Goal: Information Seeking & Learning: Learn about a topic

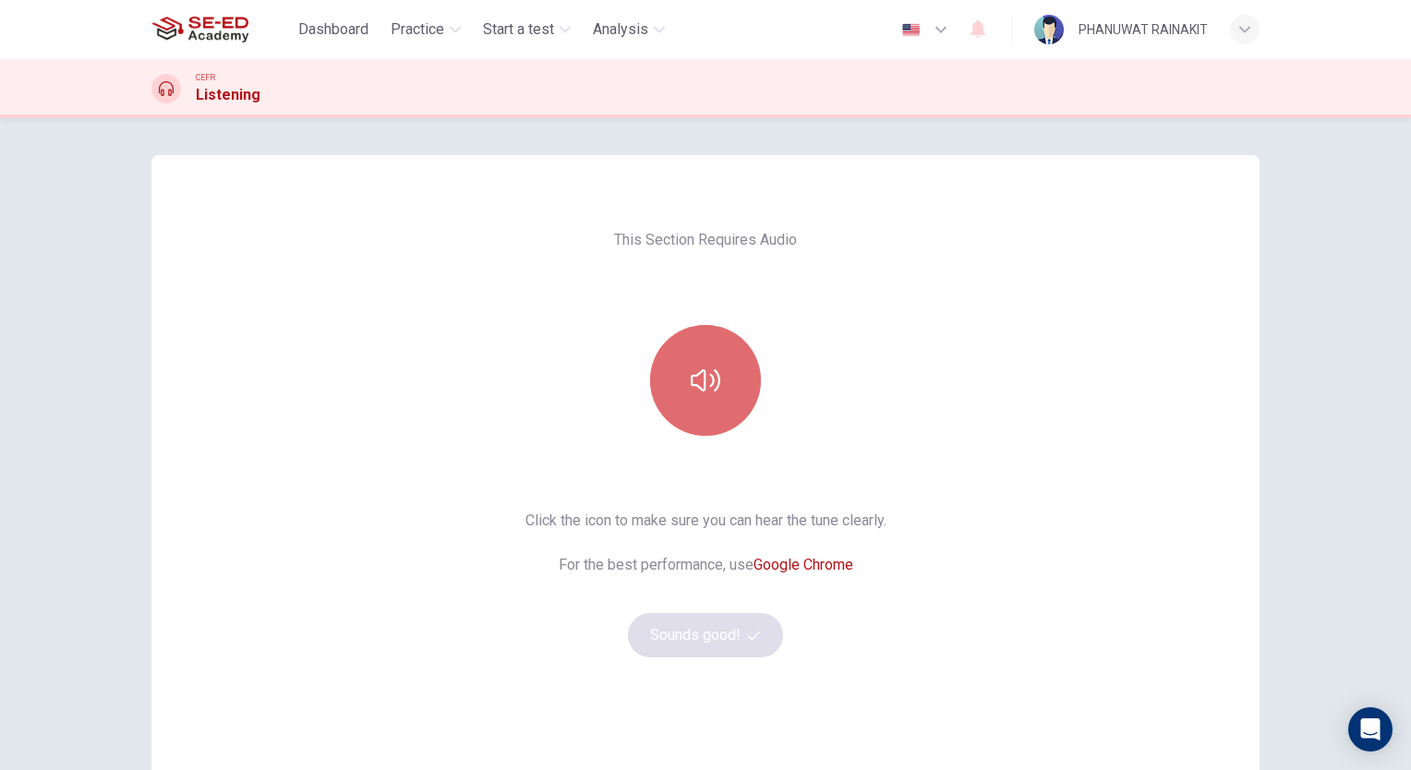
click at [667, 378] on button "button" at bounding box center [705, 380] width 111 height 111
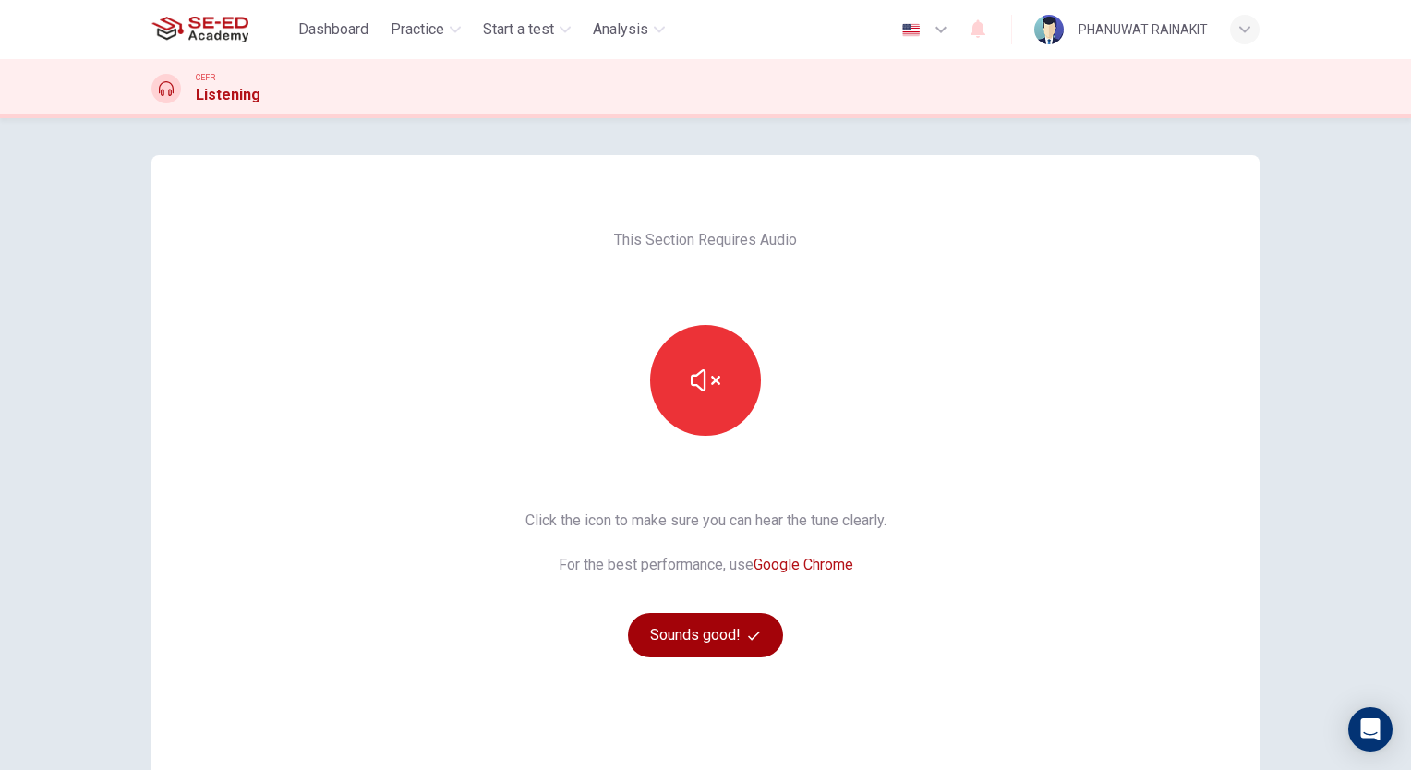
click at [683, 644] on button "Sounds good!" at bounding box center [705, 635] width 155 height 44
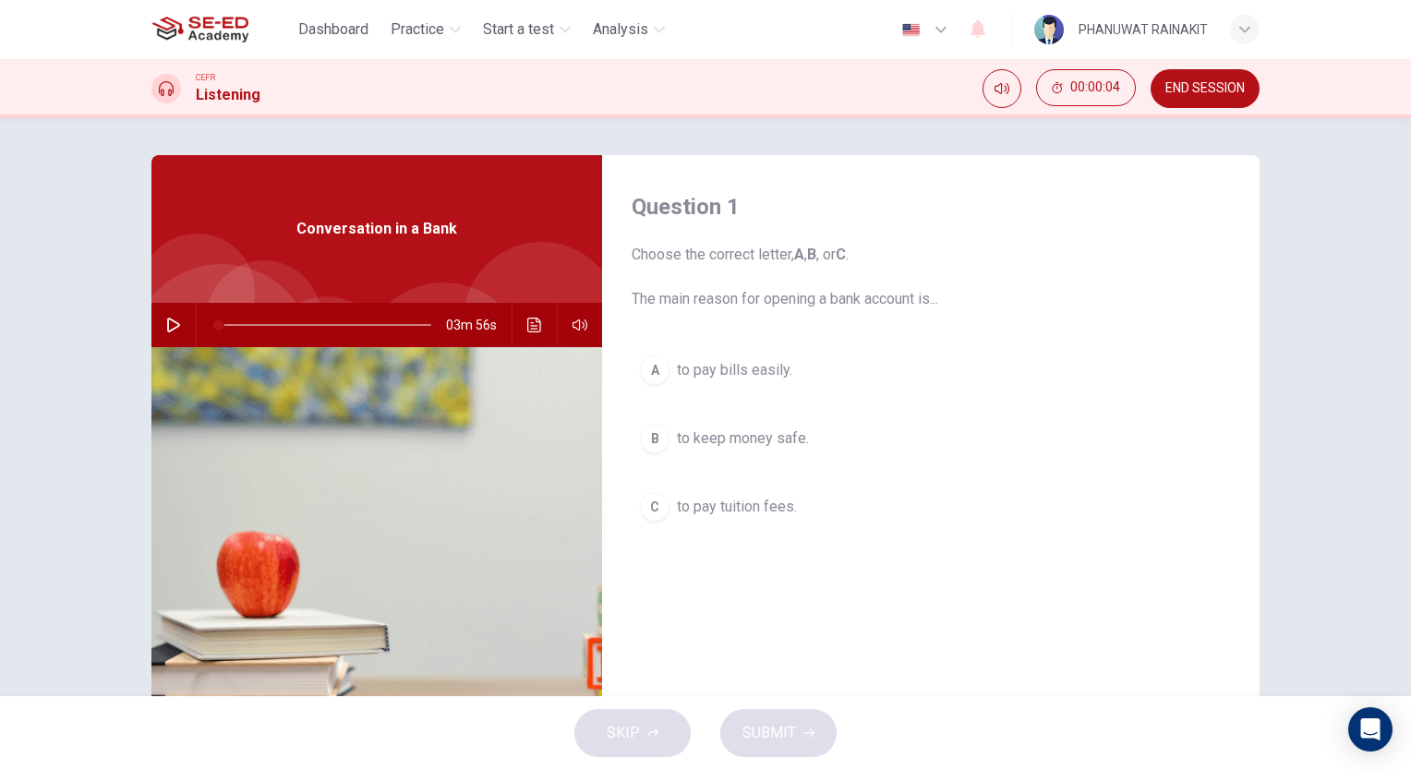
click at [155, 314] on div "03m 56s" at bounding box center [376, 325] width 450 height 44
click at [167, 326] on icon "button" at bounding box center [173, 325] width 13 height 15
type input "0"
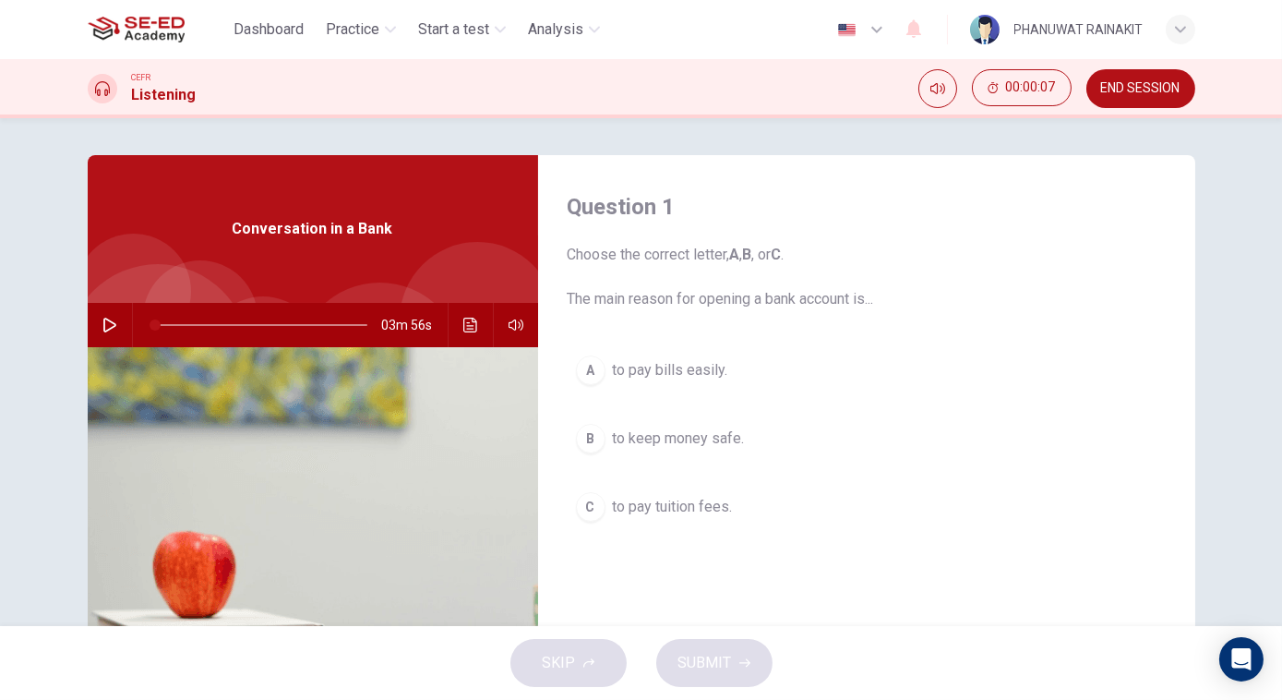
click at [98, 336] on button "button" at bounding box center [110, 325] width 30 height 44
click at [906, 230] on div "Question 1 Choose the correct letter, A , B , or C . The main reason for openin…" at bounding box center [867, 251] width 598 height 118
click at [96, 323] on button "button" at bounding box center [110, 325] width 30 height 44
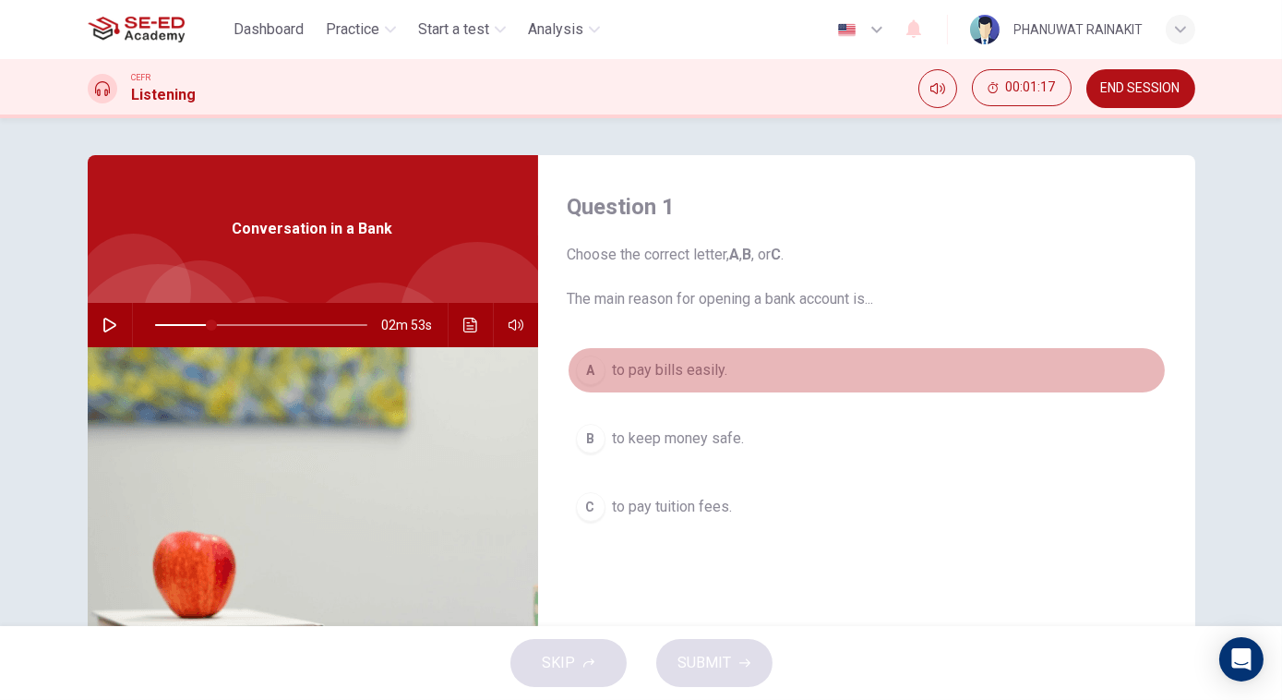
click at [593, 368] on div "A" at bounding box center [591, 370] width 30 height 30
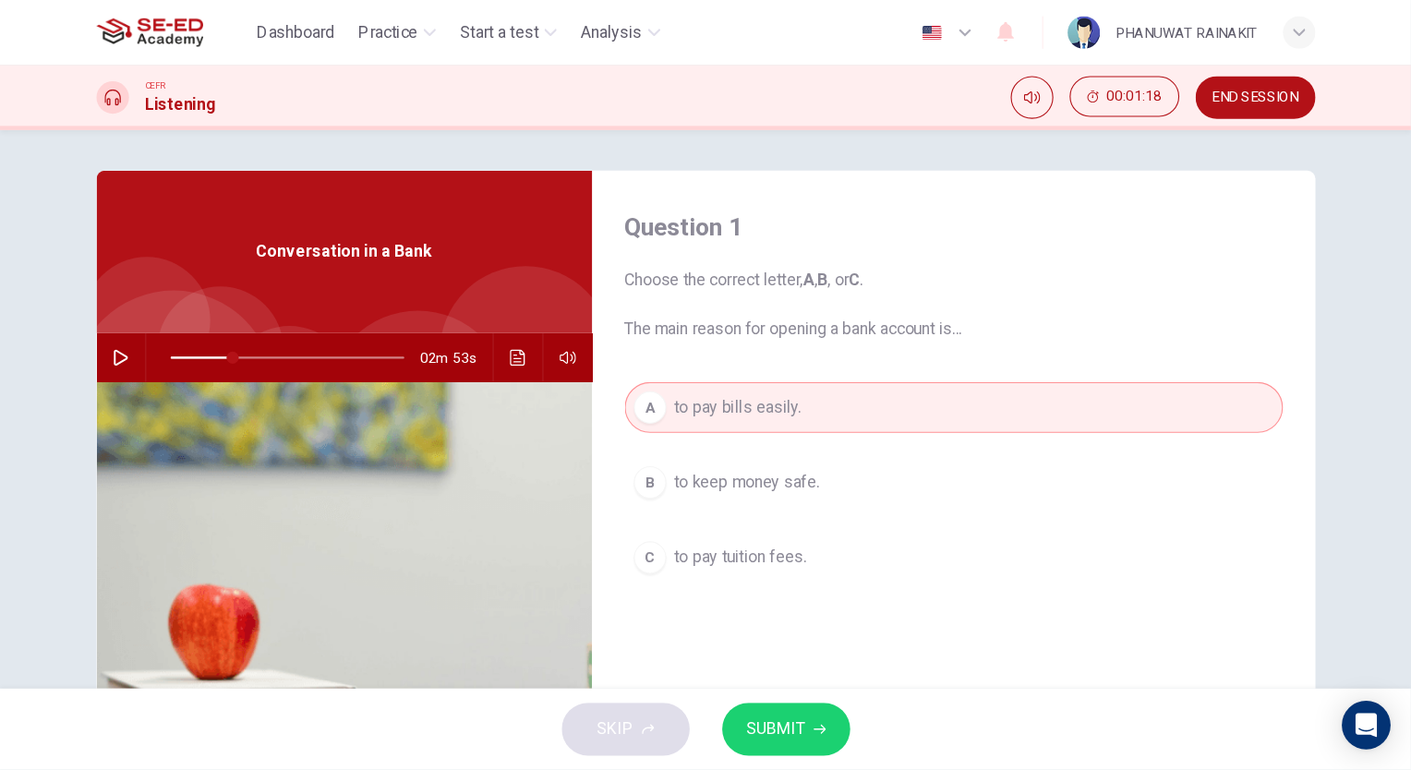
scroll to position [83, 0]
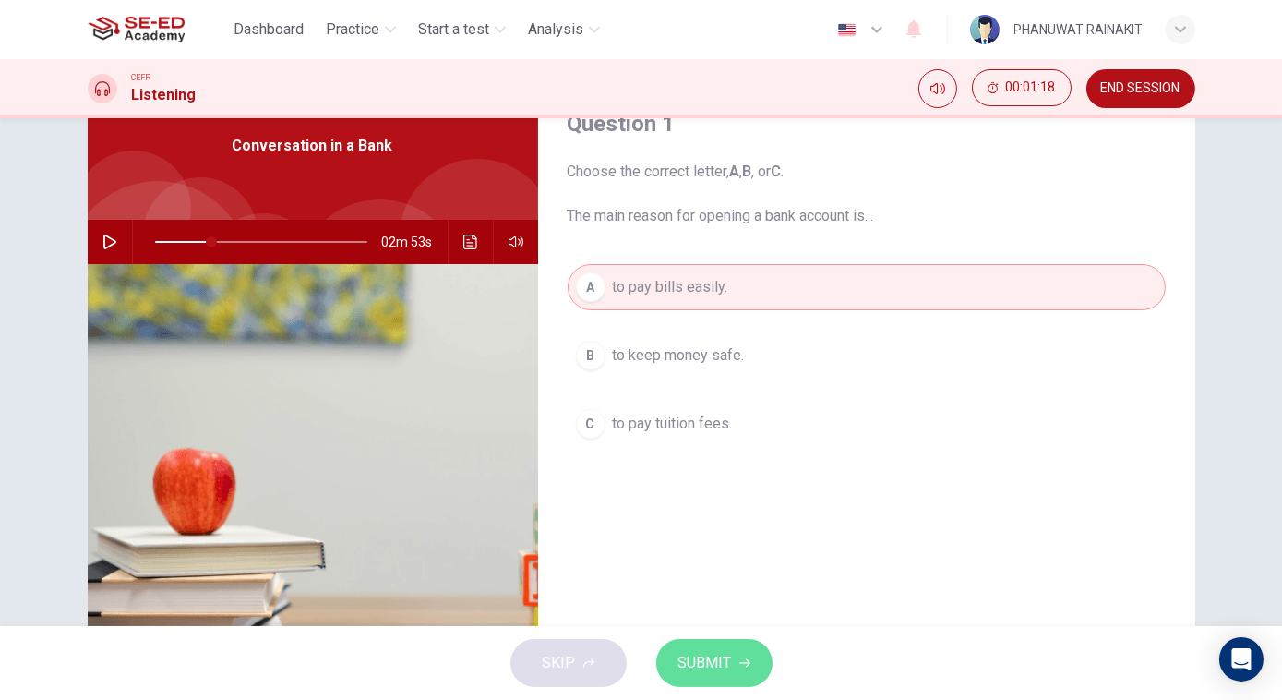
click at [728, 656] on span "SUBMIT" at bounding box center [705, 663] width 54 height 26
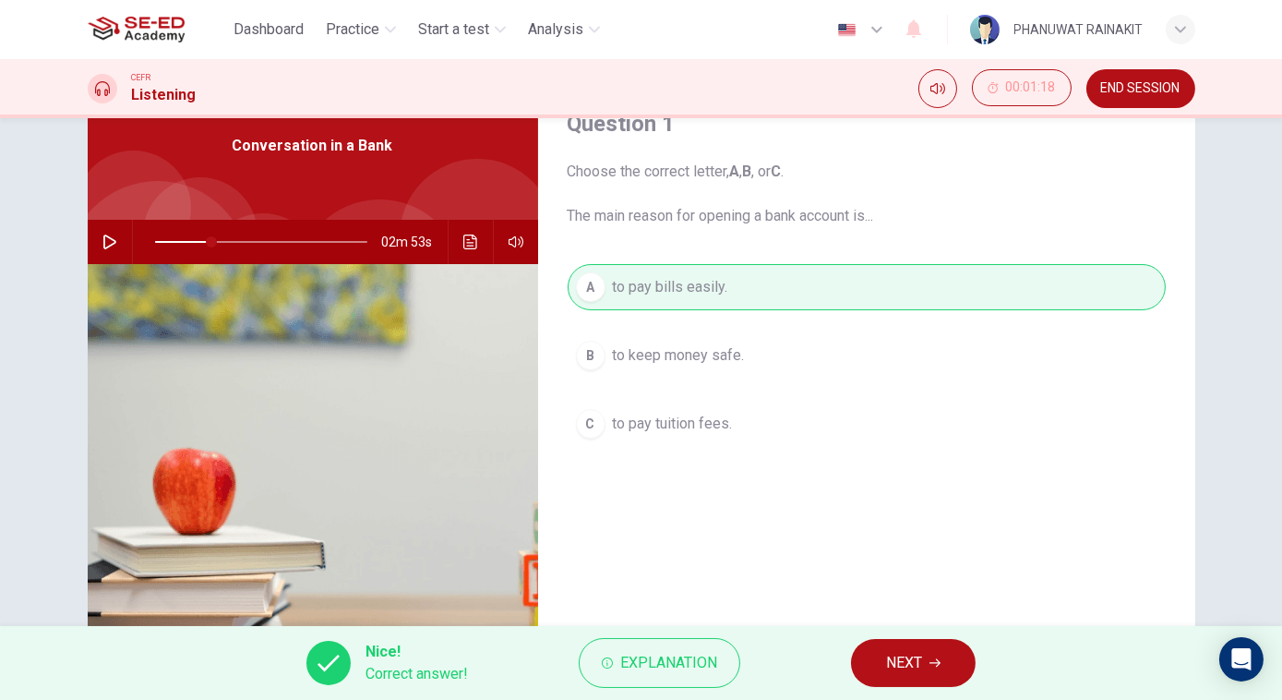
click at [928, 658] on button "NEXT" at bounding box center [913, 663] width 125 height 48
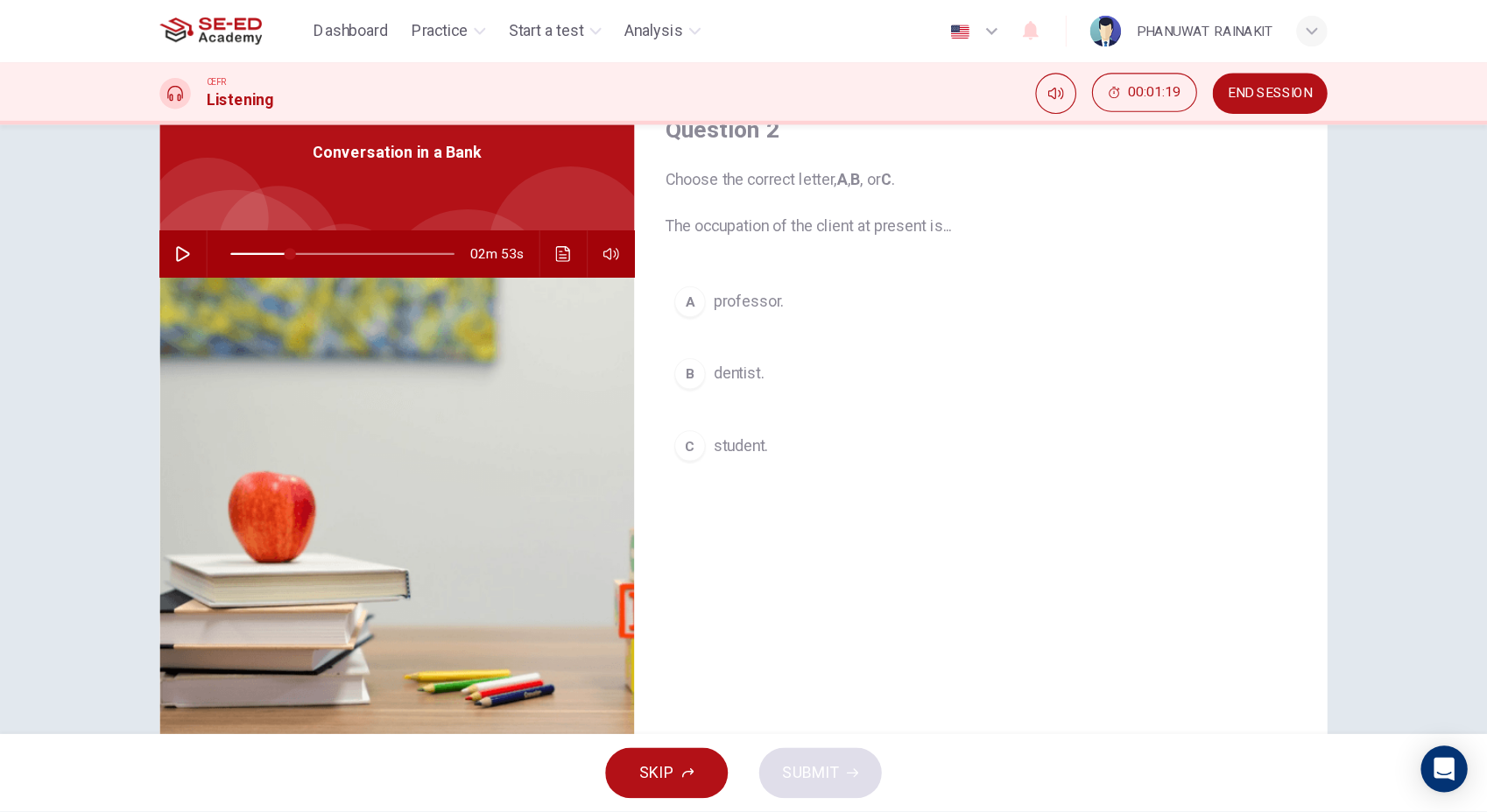
scroll to position [49, 0]
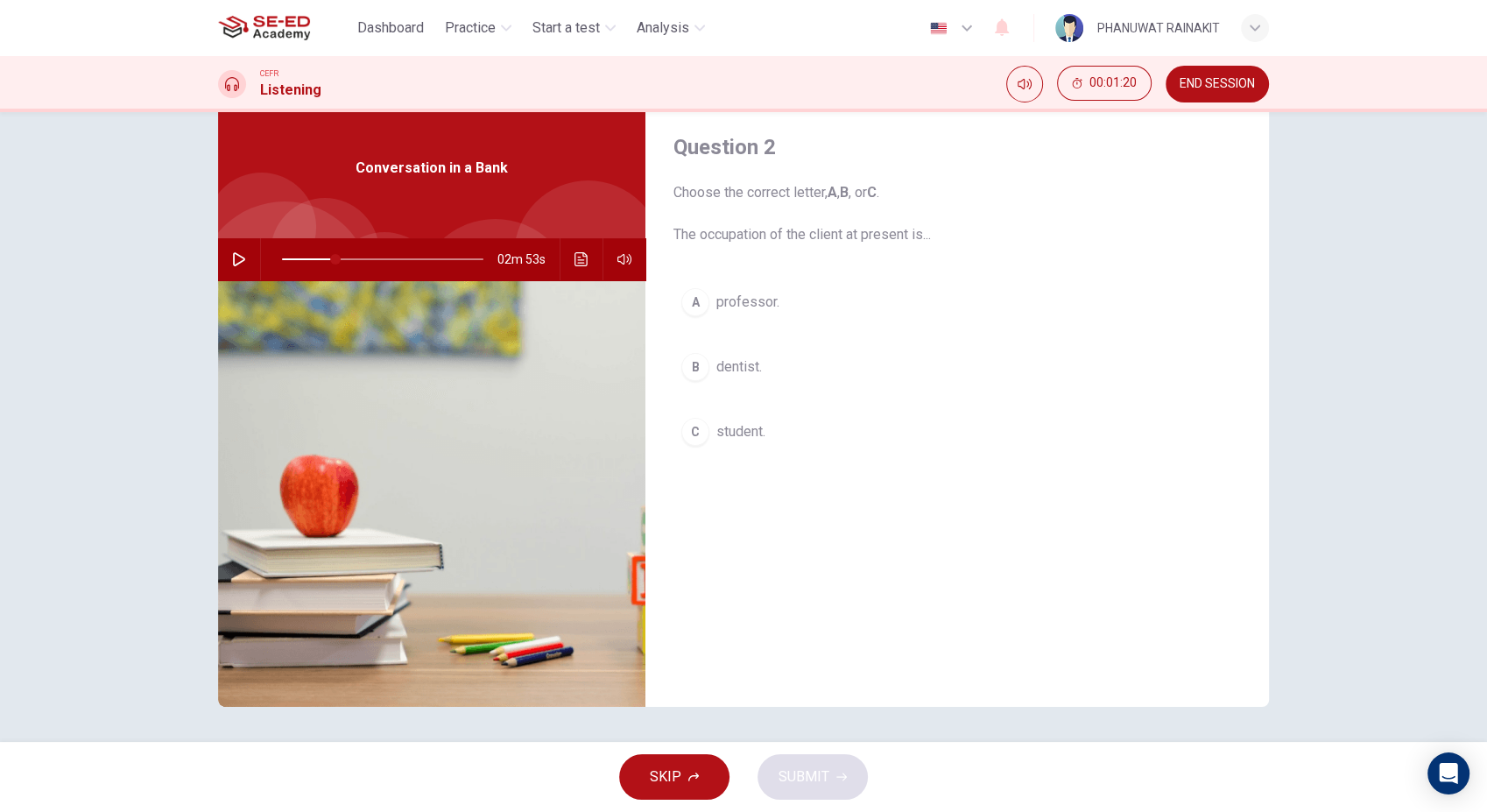
click at [708, 303] on button "A professor." at bounding box center [957, 302] width 567 height 44
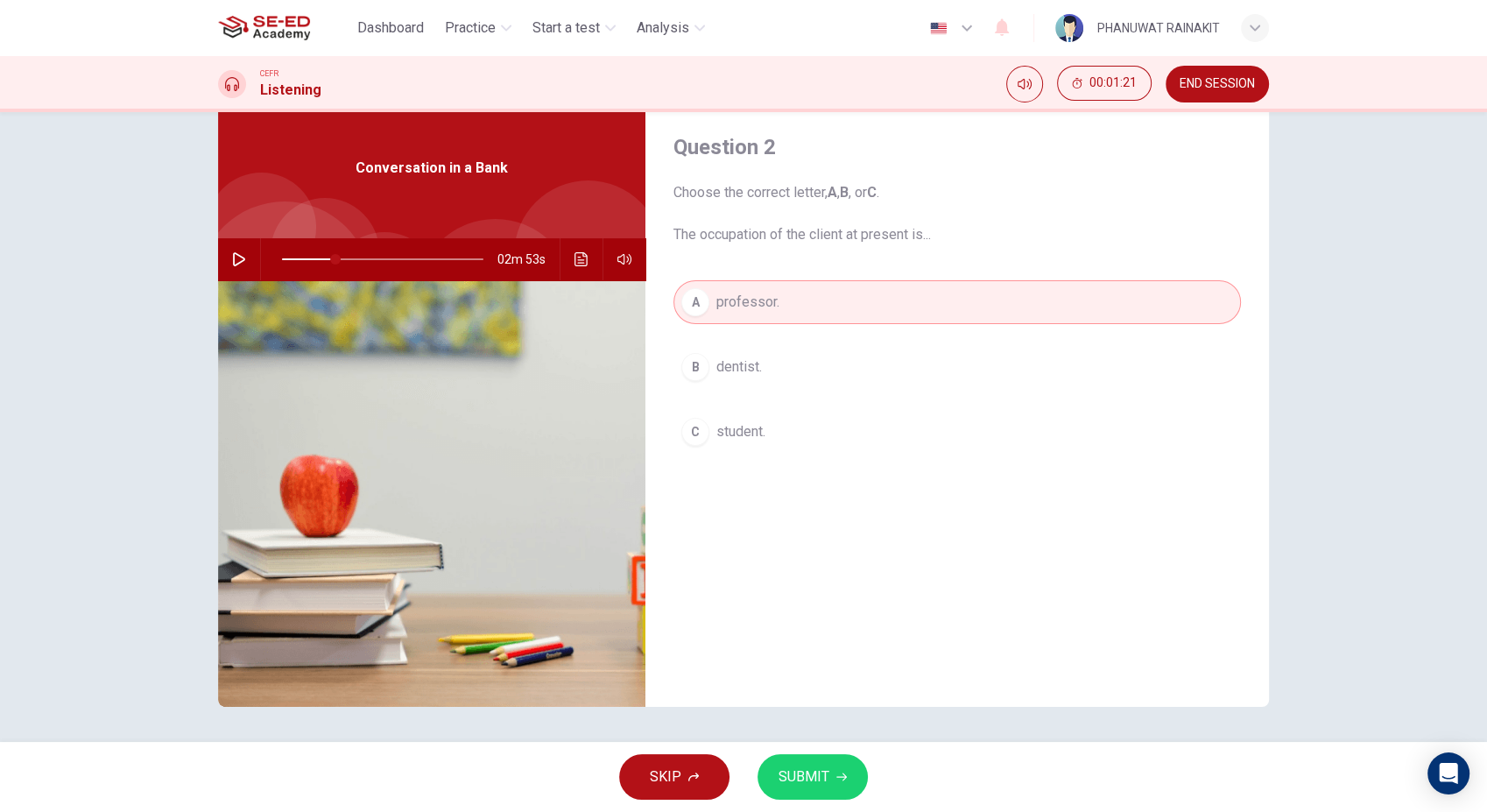
click at [815, 729] on span "SUBMIT" at bounding box center [805, 777] width 51 height 25
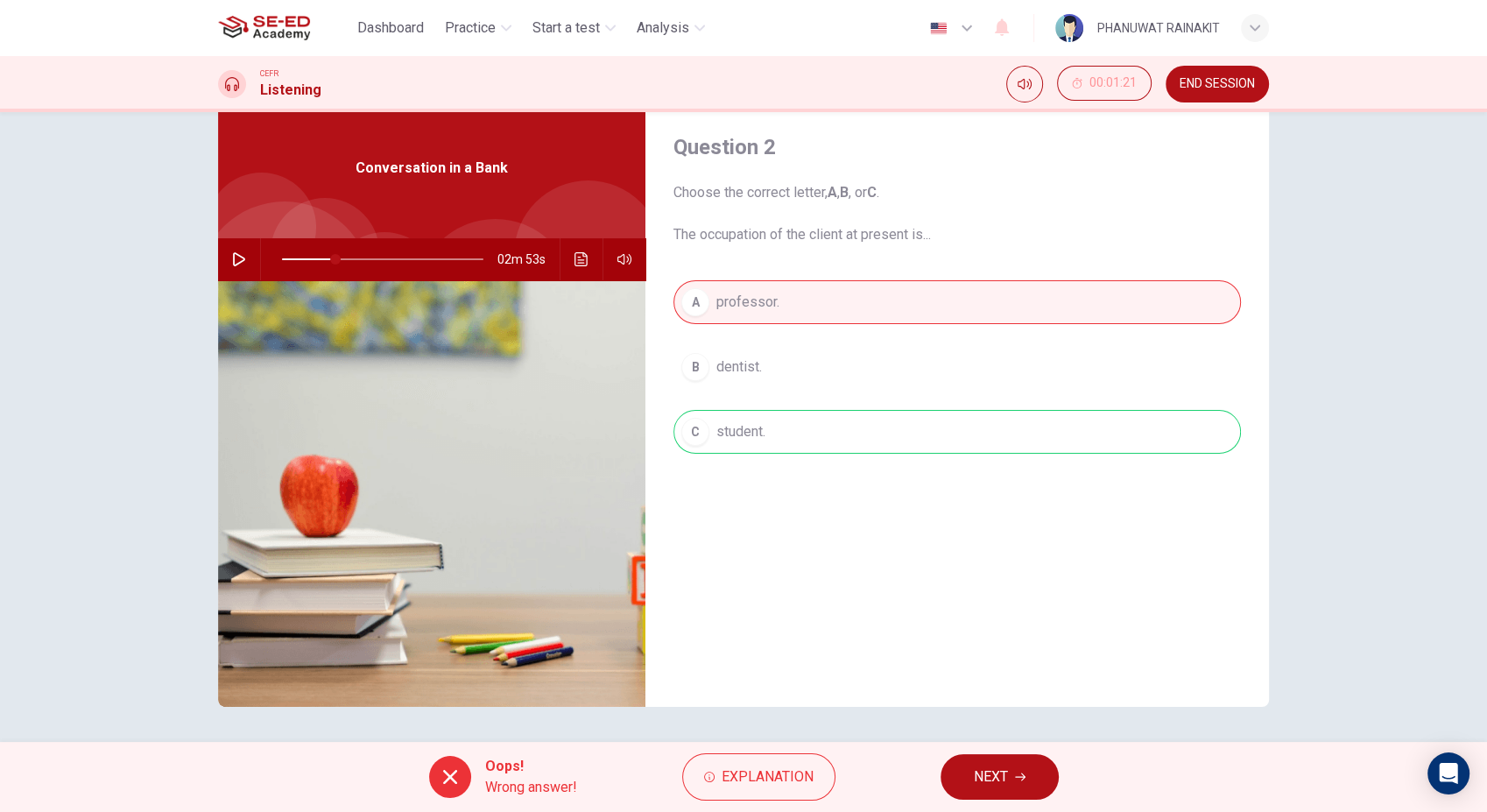
click at [1005, 729] on button "NEXT" at bounding box center [999, 777] width 119 height 46
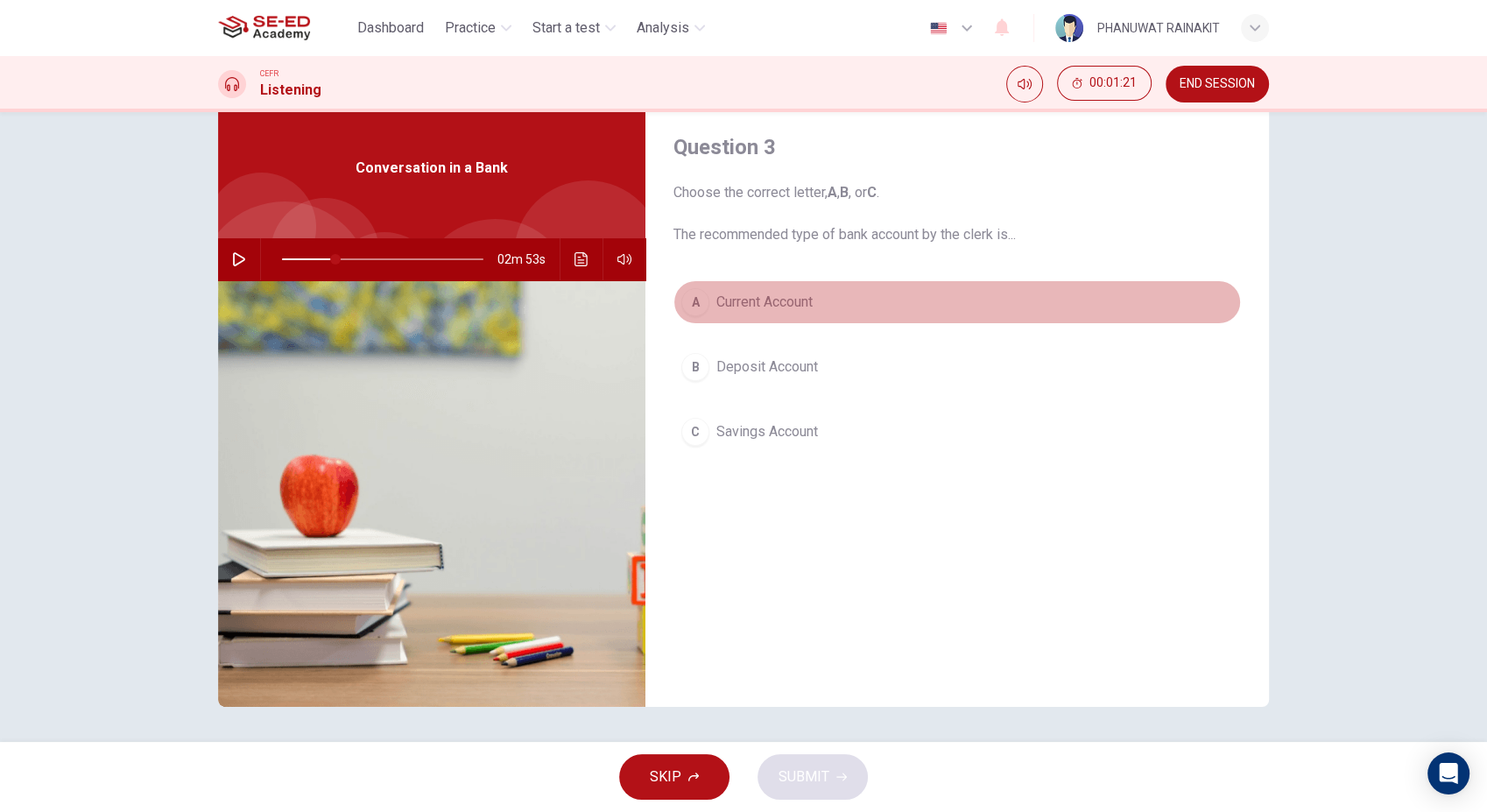
click at [776, 314] on button "A Current Account" at bounding box center [957, 302] width 567 height 44
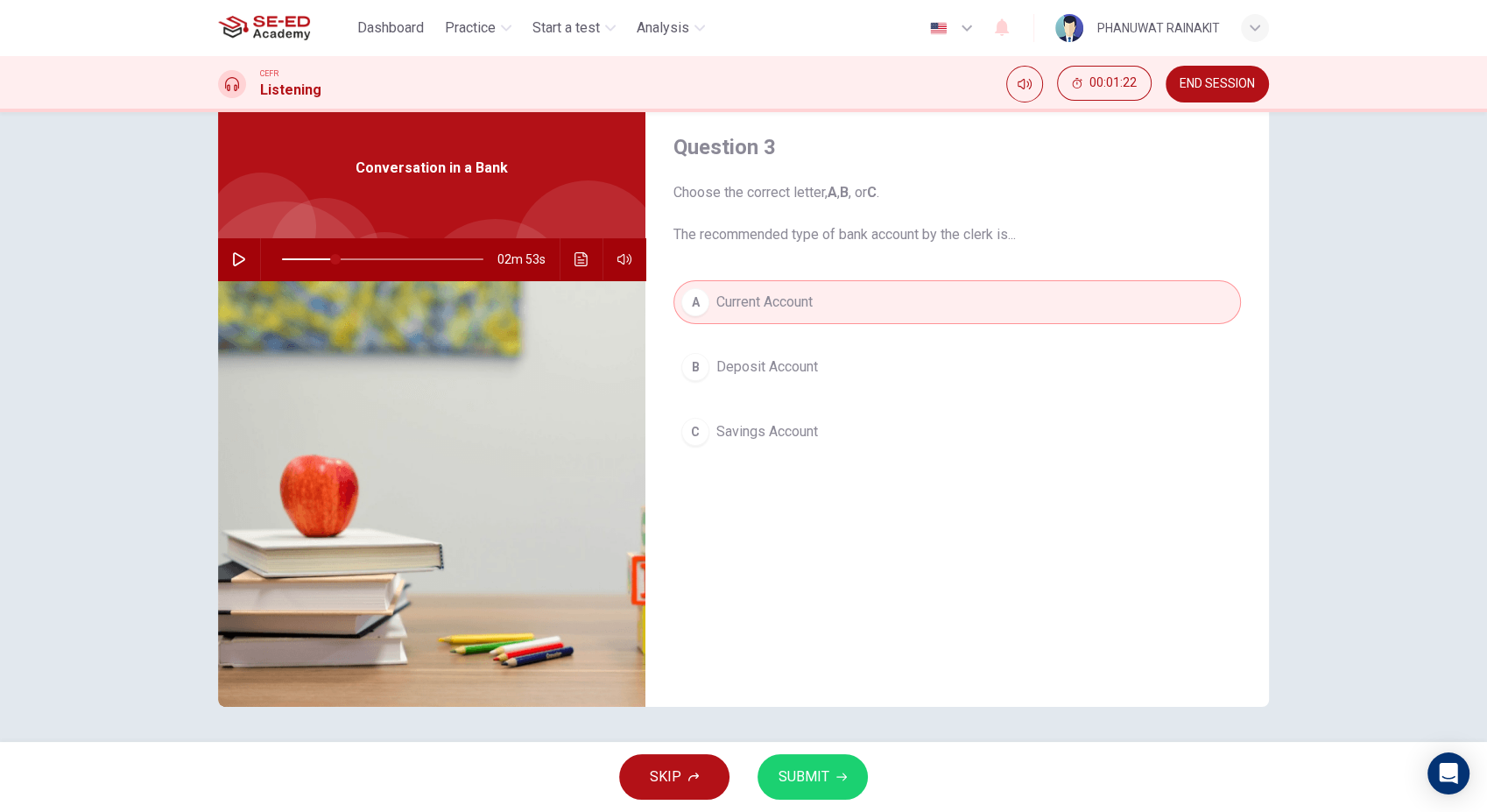
click at [799, 729] on button "SUBMIT" at bounding box center [813, 777] width 110 height 46
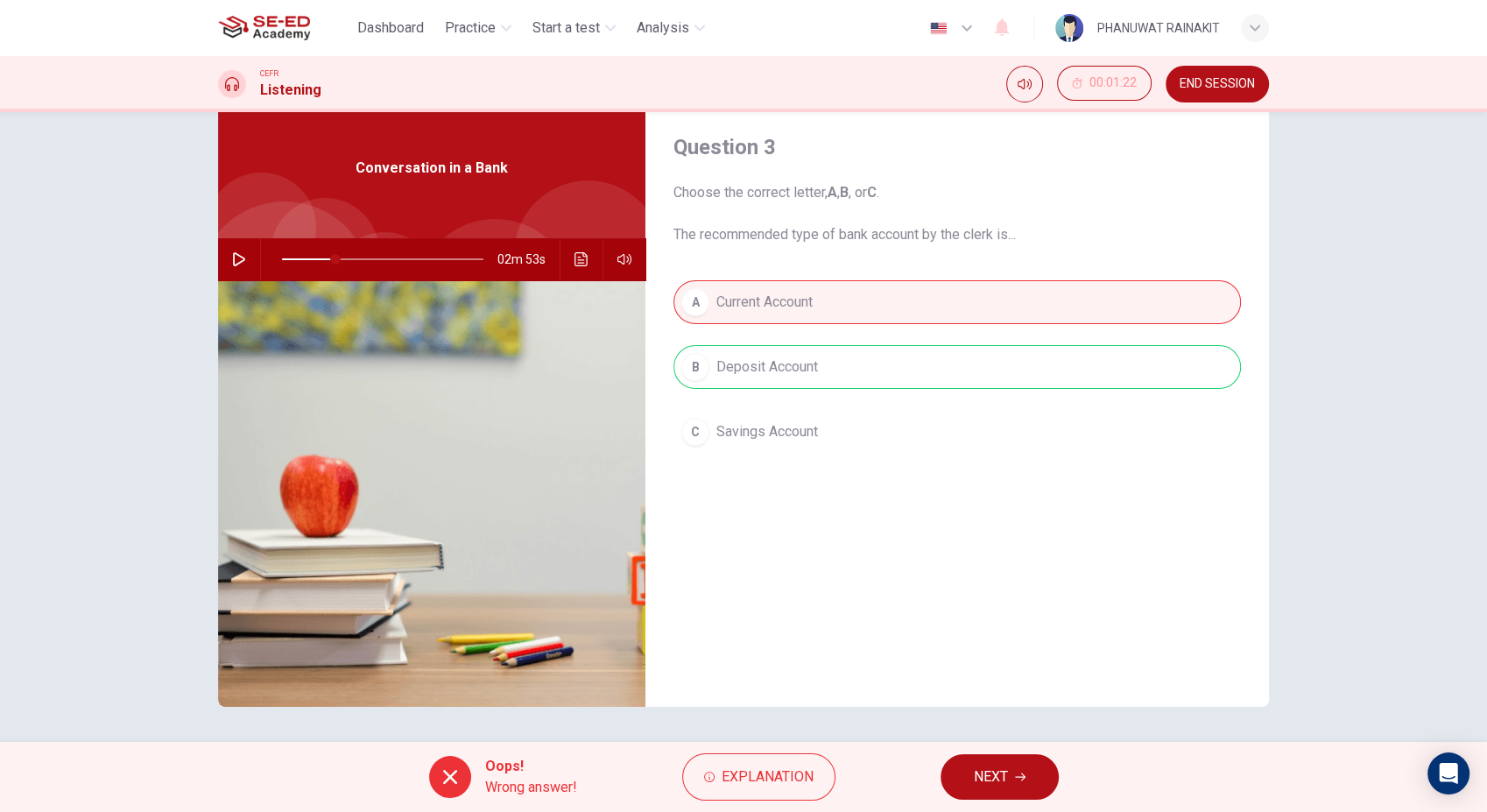
click at [980, 729] on span "NEXT" at bounding box center [992, 777] width 34 height 25
type input "27"
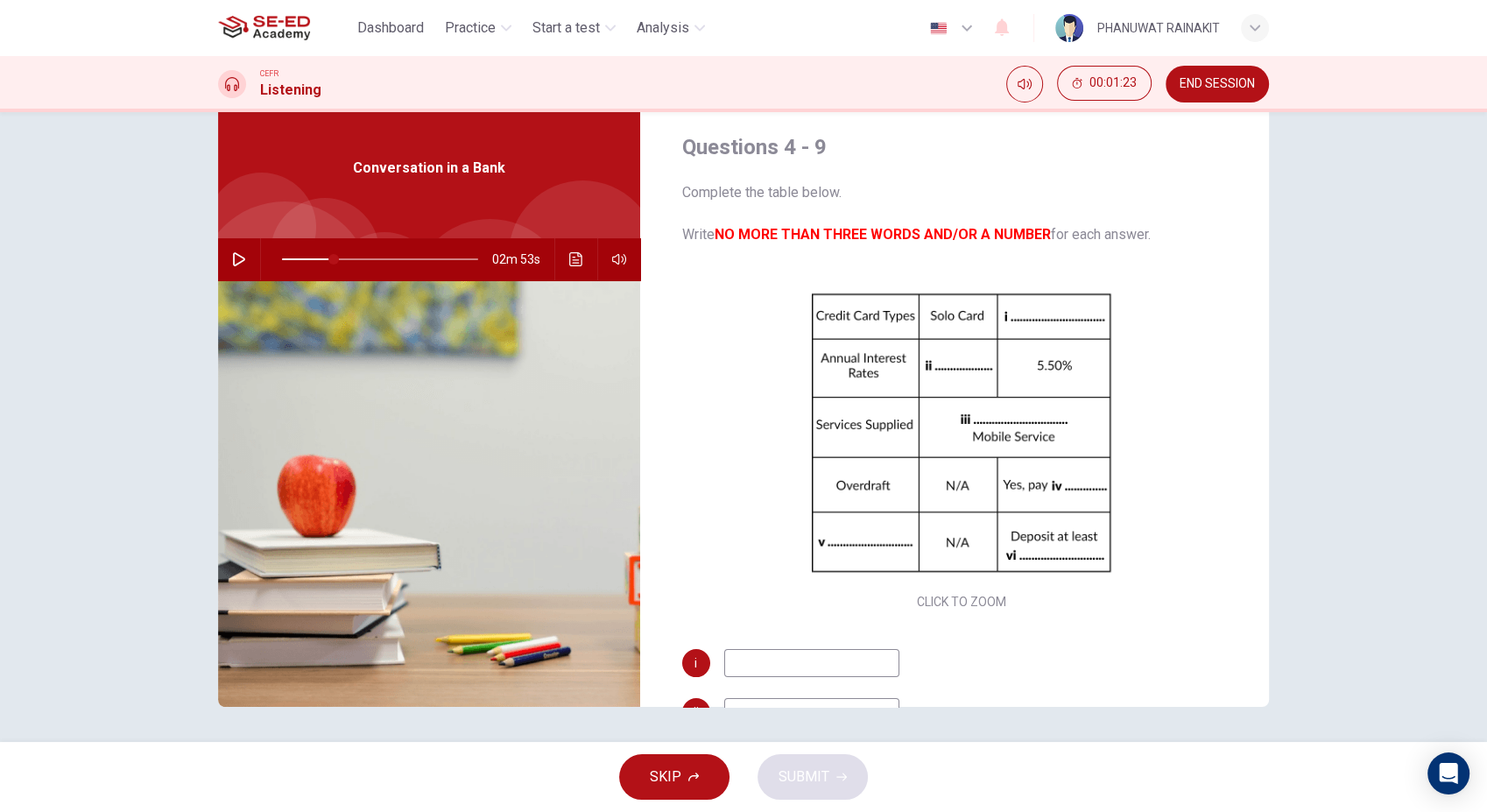
scroll to position [194, 0]
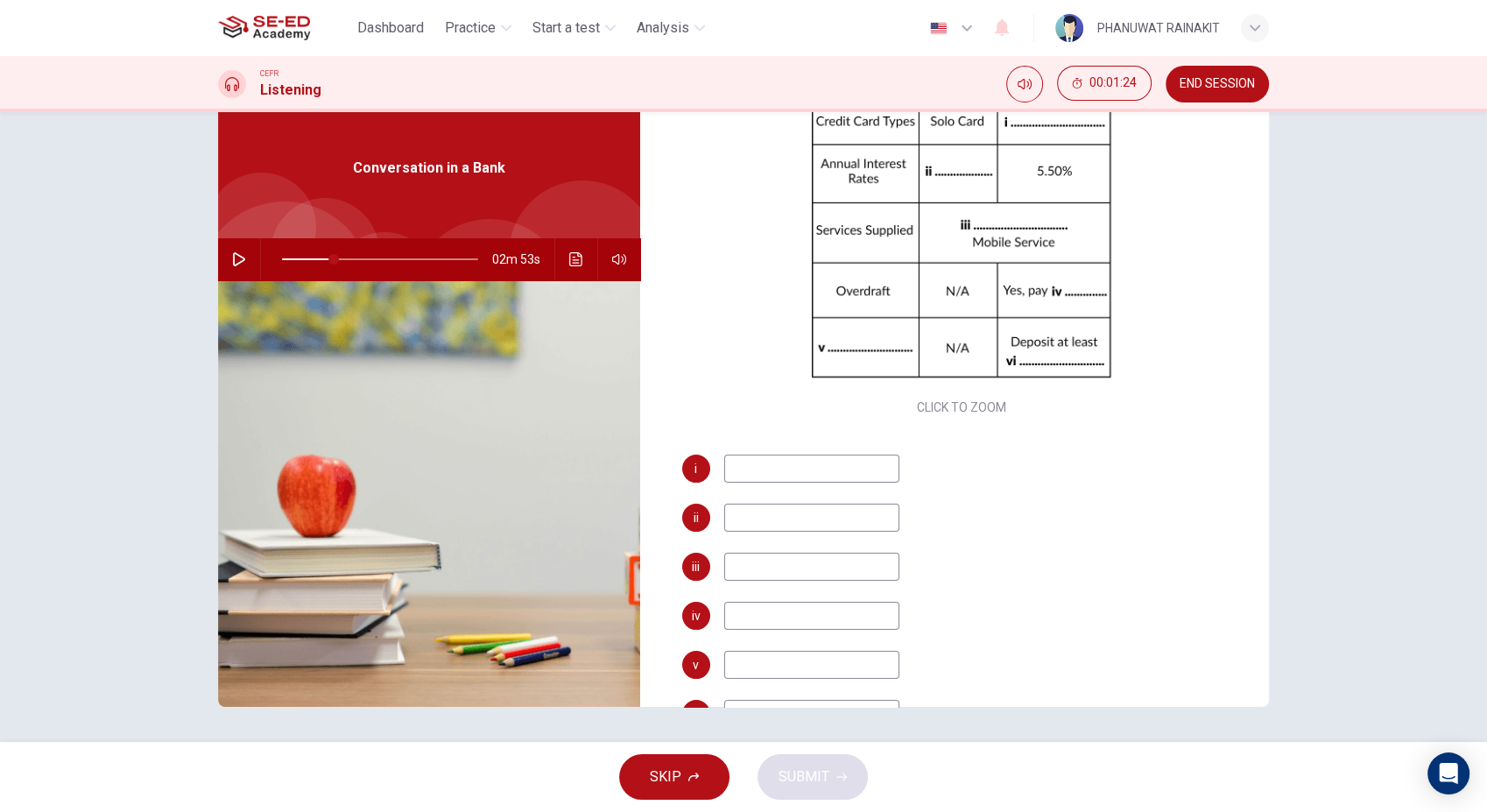
click at [773, 529] on input at bounding box center [811, 518] width 176 height 28
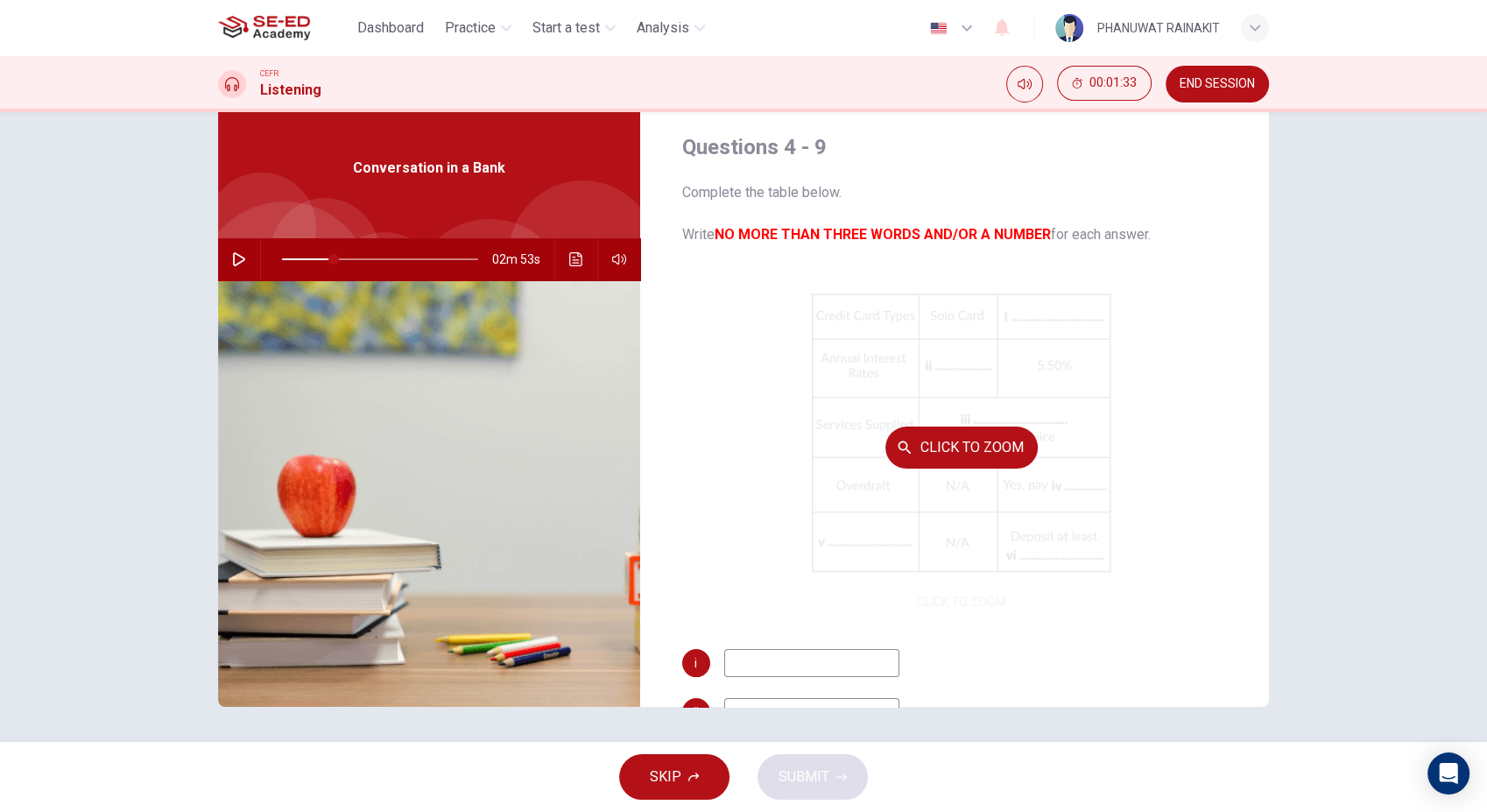
scroll to position [250, 0]
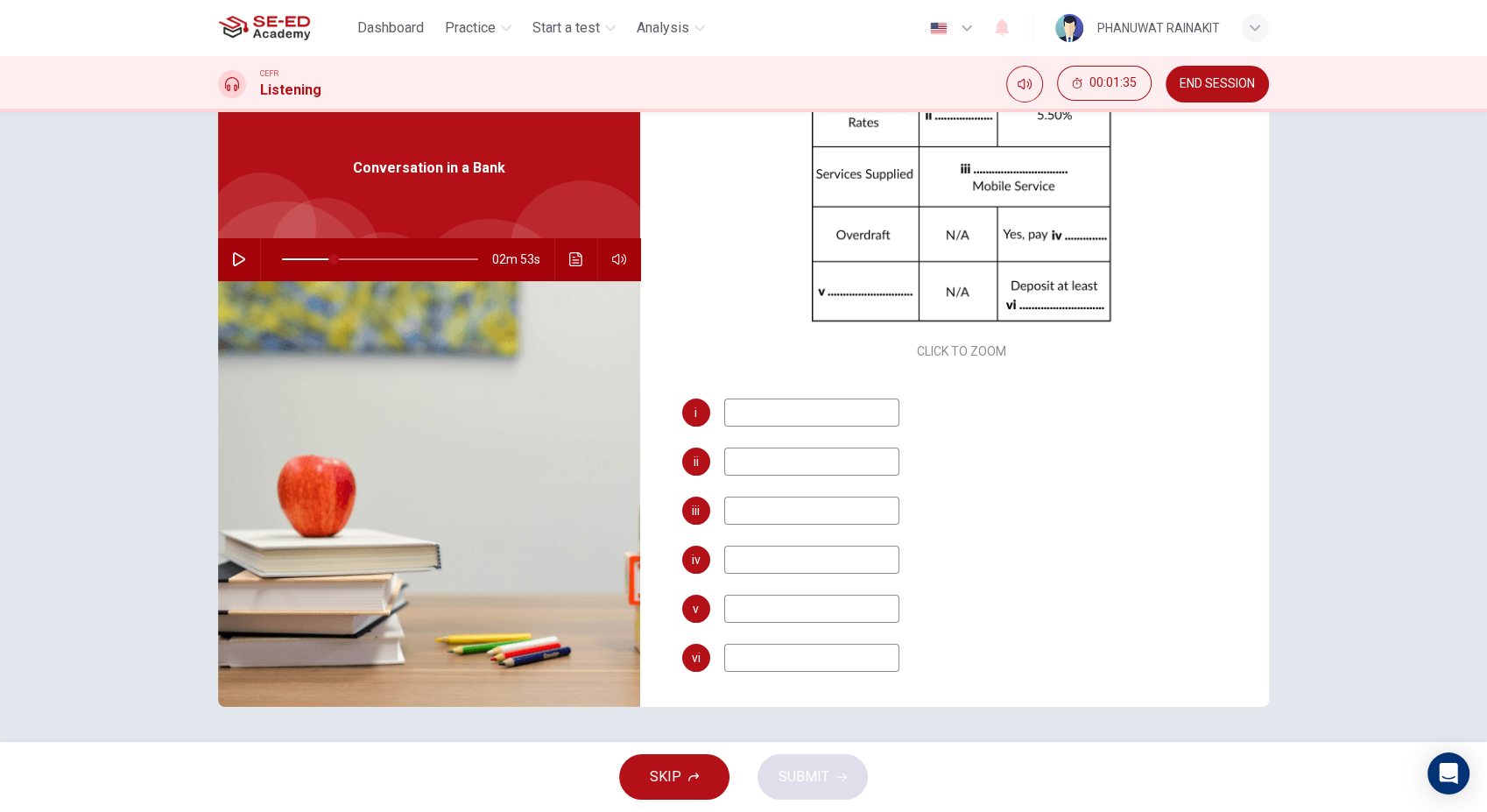
click at [695, 415] on span "i" at bounding box center [696, 412] width 3 height 12
click at [792, 427] on div "i ii iii iv v vi" at bounding box center [962, 552] width 560 height 308
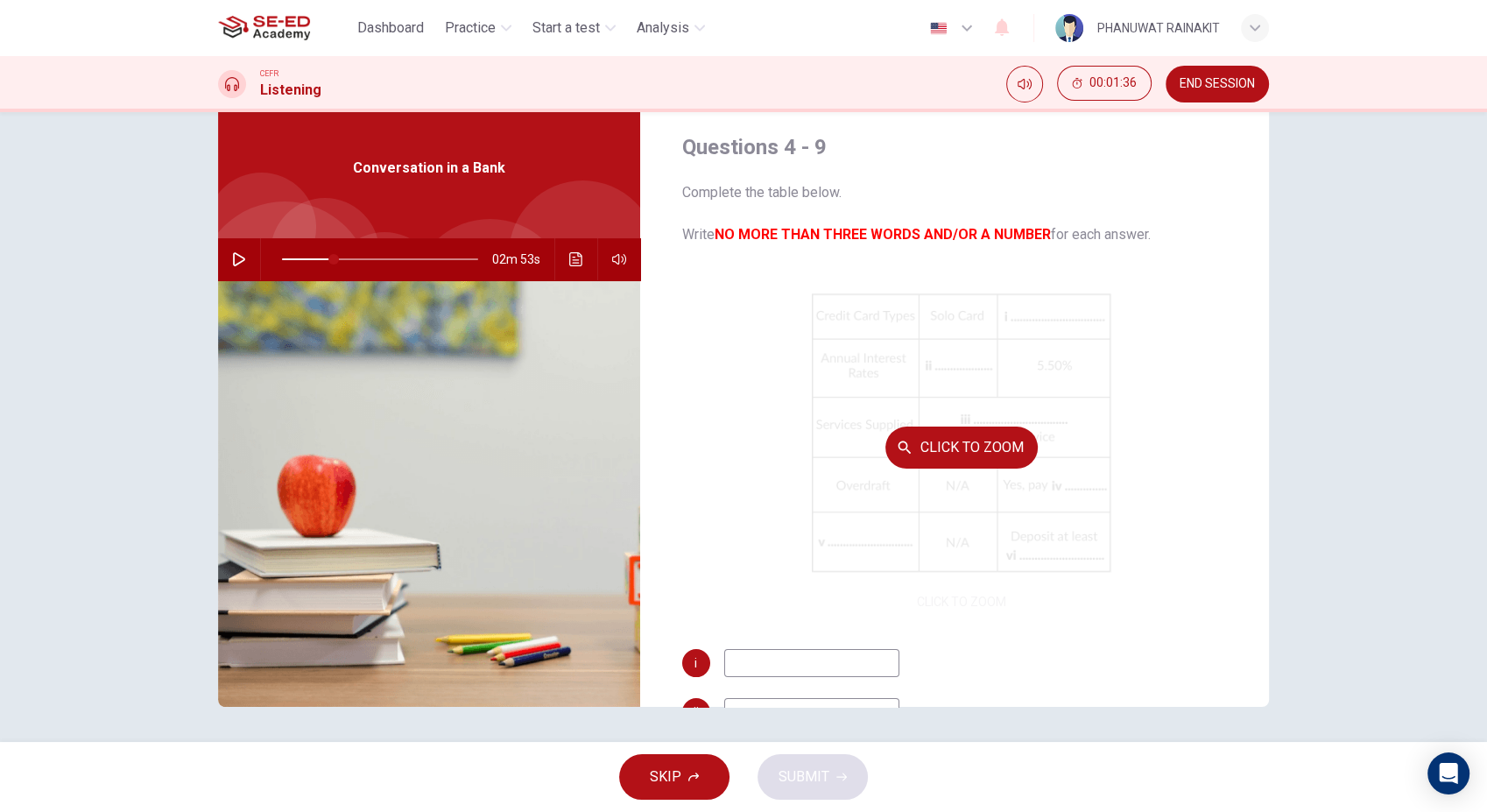
click at [1003, 391] on div "Click to Zoom" at bounding box center [962, 447] width 560 height 334
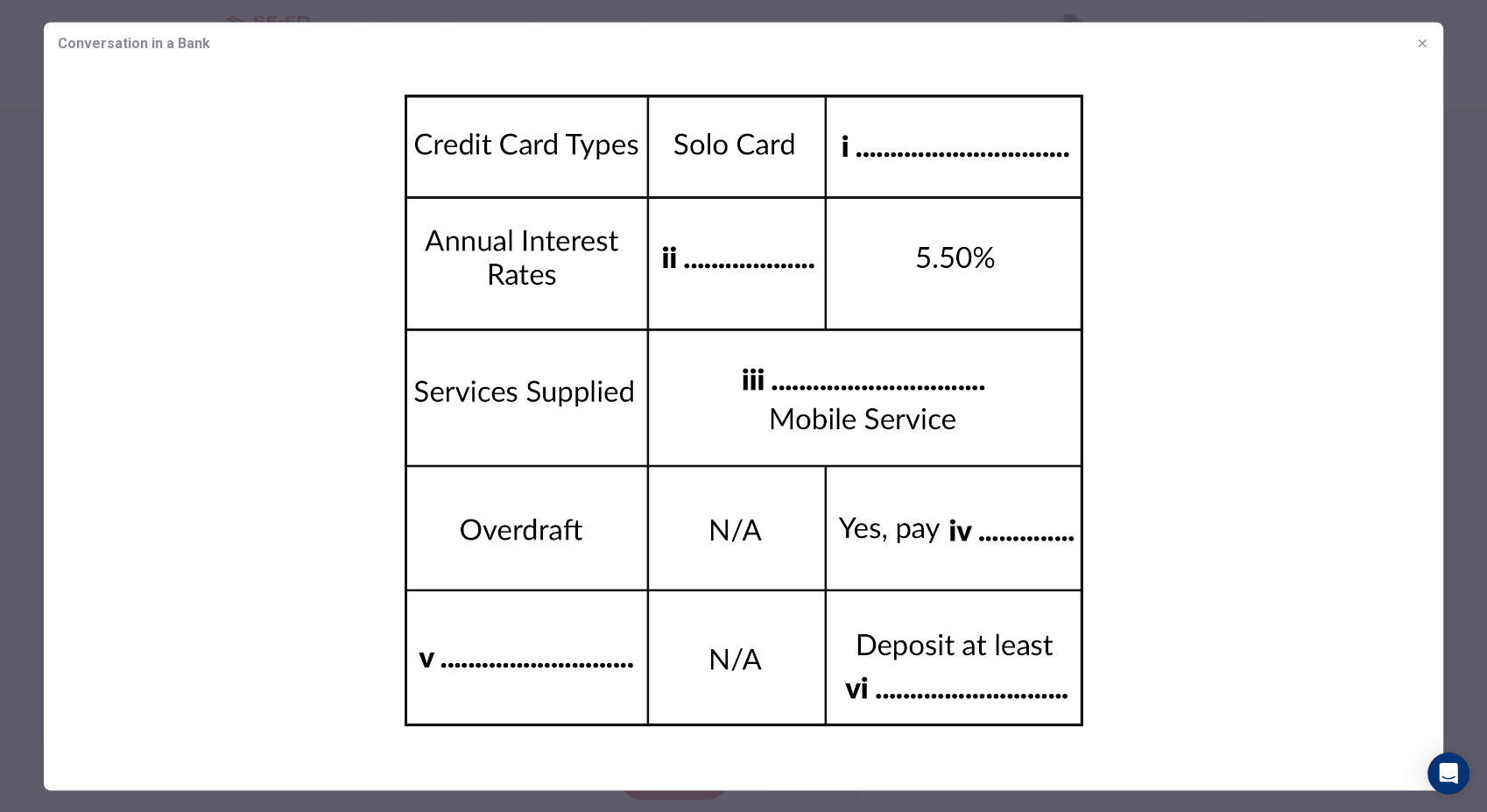
click at [33, 63] on div at bounding box center [743, 406] width 1487 height 812
